Goal: Navigation & Orientation: Find specific page/section

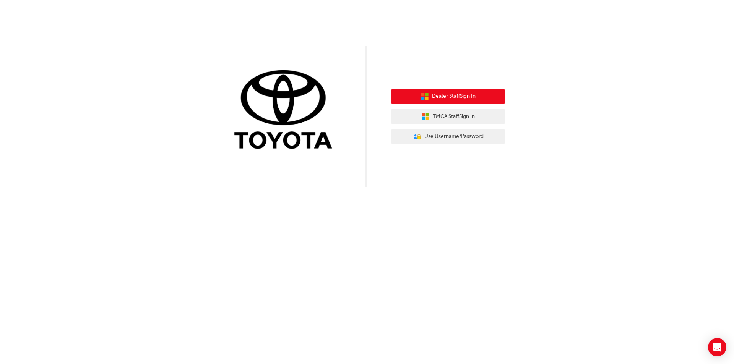
click at [452, 97] on span "Dealer Staff Sign In" at bounding box center [454, 96] width 44 height 9
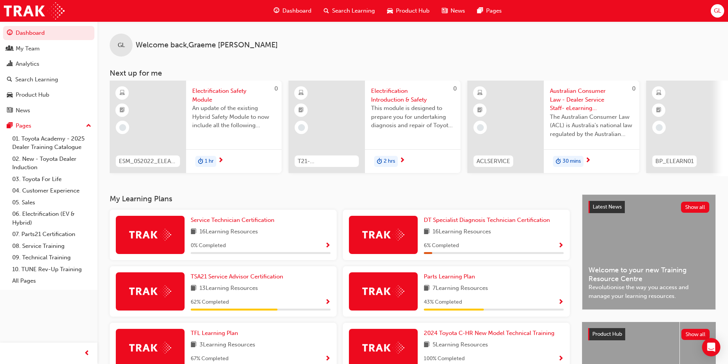
click at [289, 8] on span "Dashboard" at bounding box center [296, 10] width 29 height 9
